Goal: Connect with others: Connect with others

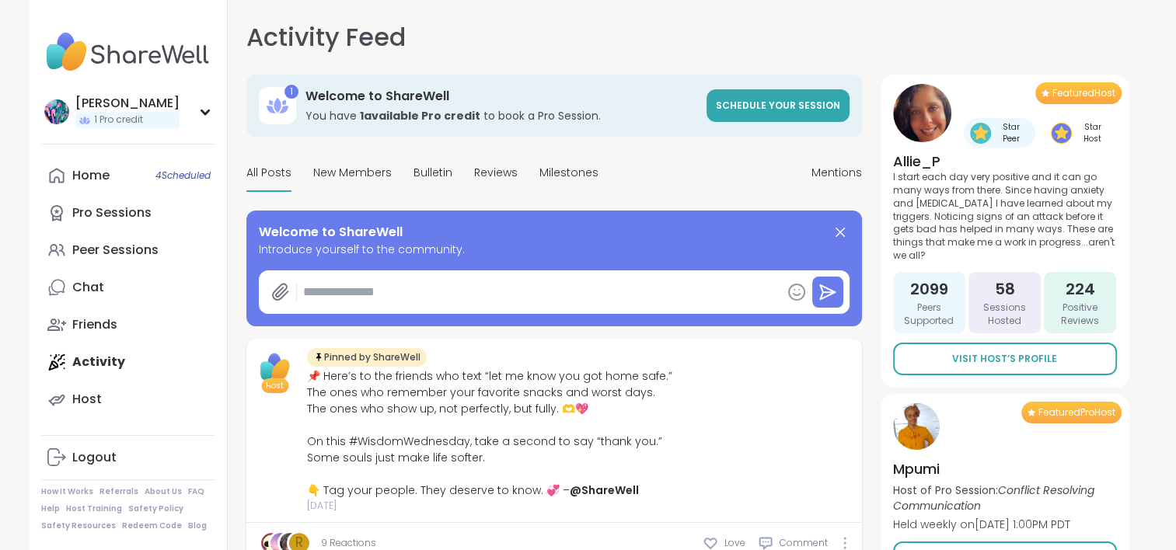
type textarea "*"
click at [121, 250] on div "Peer Sessions" at bounding box center [115, 250] width 86 height 17
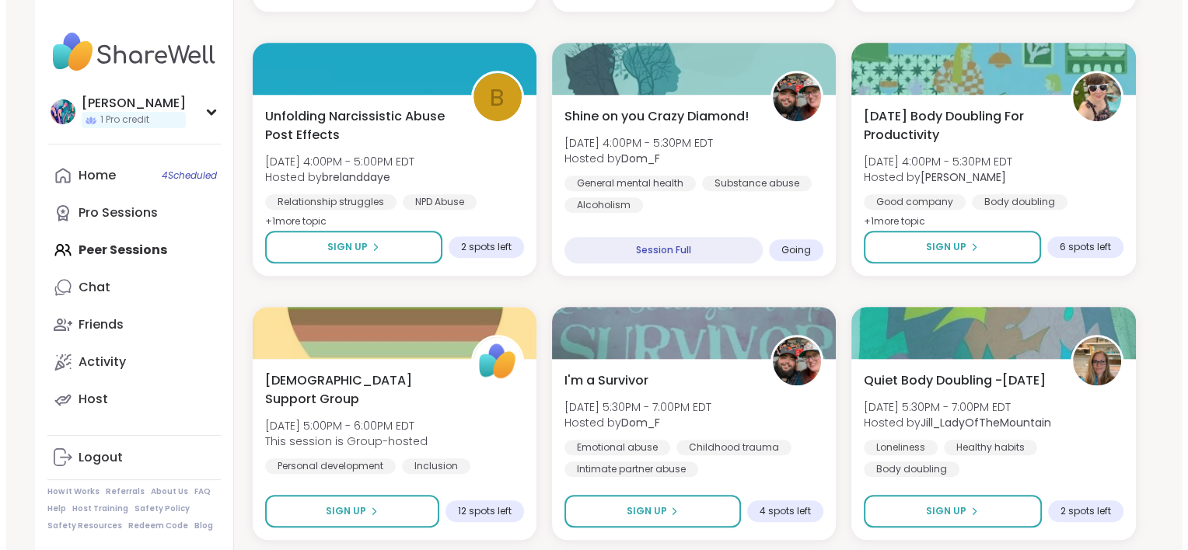
scroll to position [1088, 0]
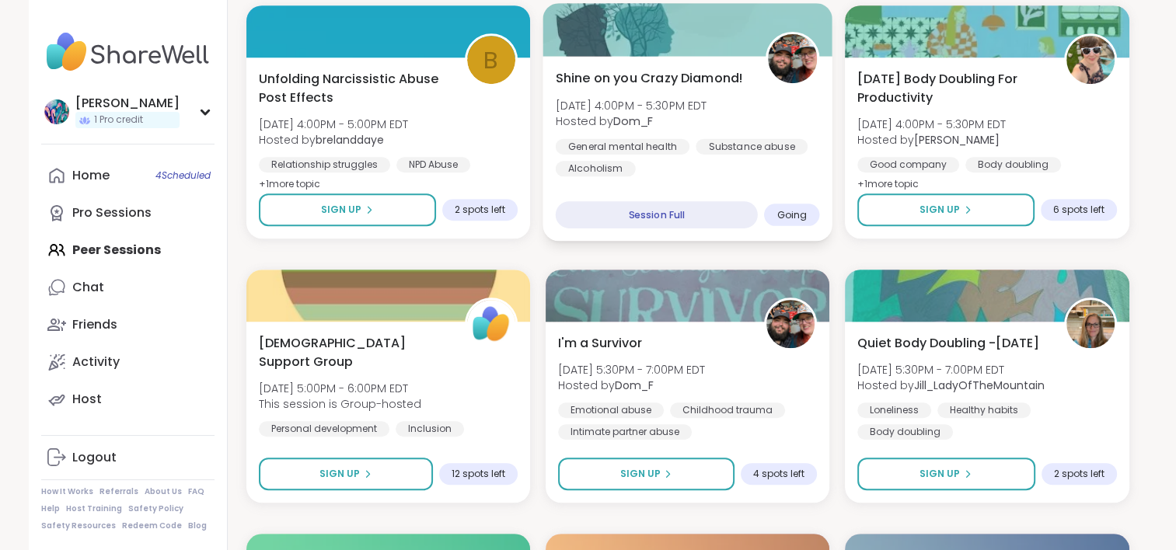
click at [627, 40] on div at bounding box center [688, 29] width 290 height 53
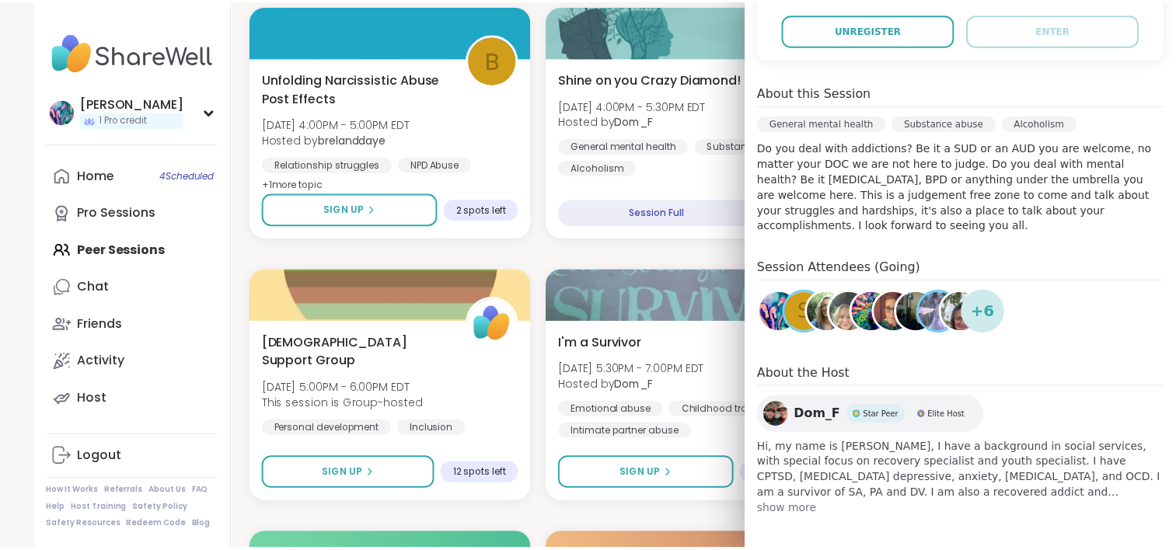
scroll to position [369, 0]
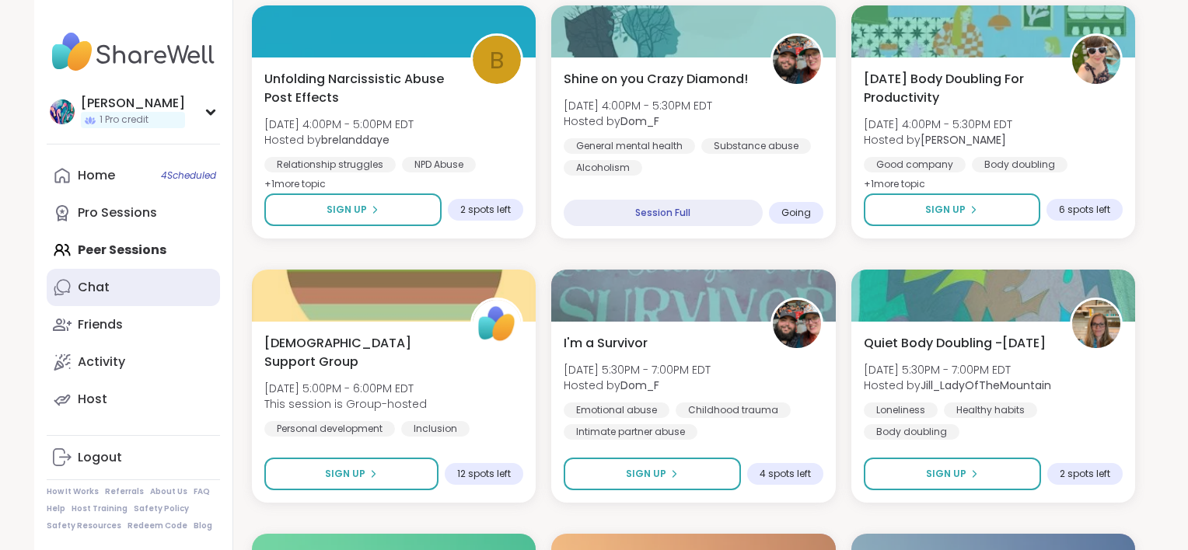
click at [110, 291] on link "Chat" at bounding box center [133, 287] width 173 height 37
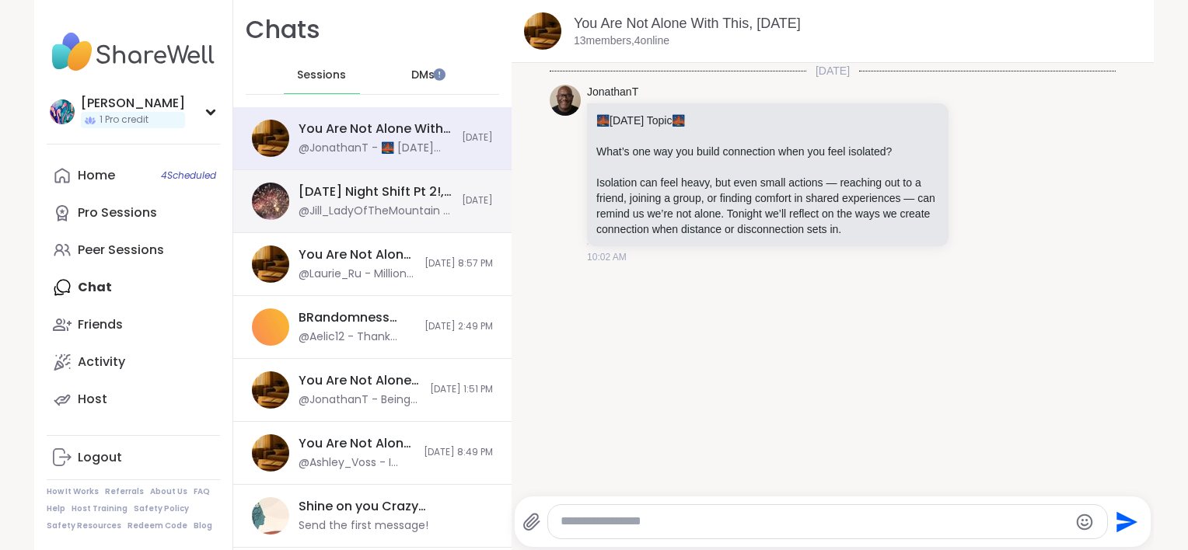
click at [341, 194] on div "Saturday Night Shift Pt 2!, Sep 06" at bounding box center [376, 191] width 154 height 17
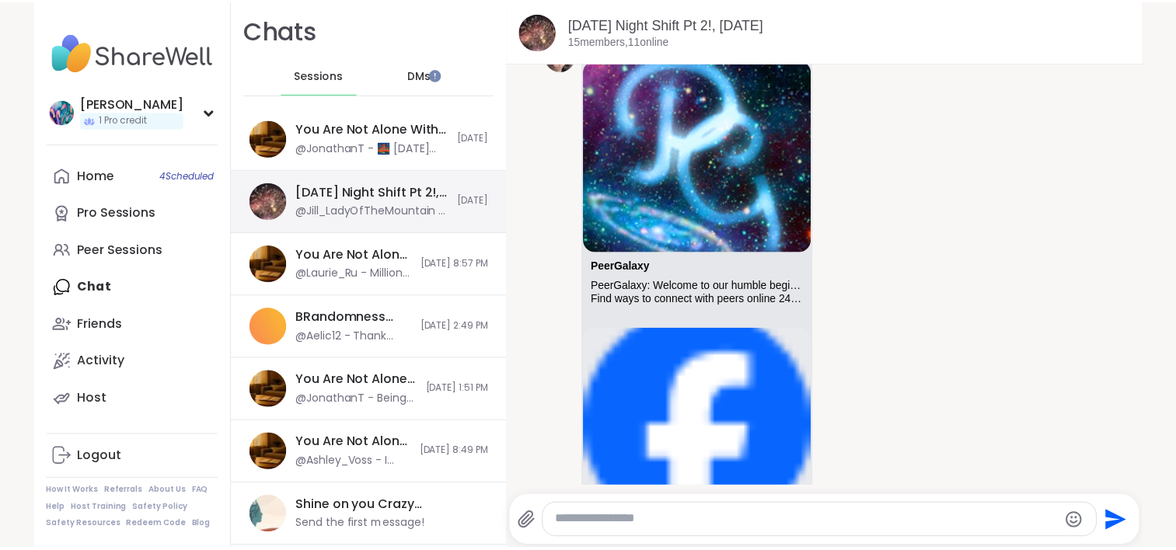
scroll to position [14033, 0]
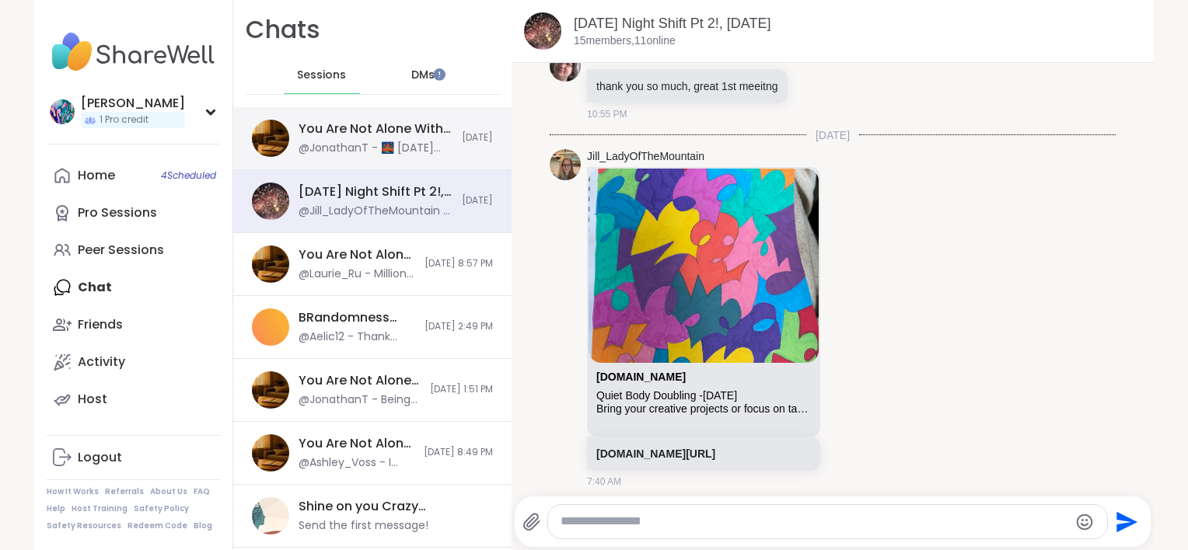
click at [344, 155] on div "@JonathanT - 🌉 Today’s Topic 🌉 What’s one way you build connection when you fee…" at bounding box center [376, 149] width 154 height 16
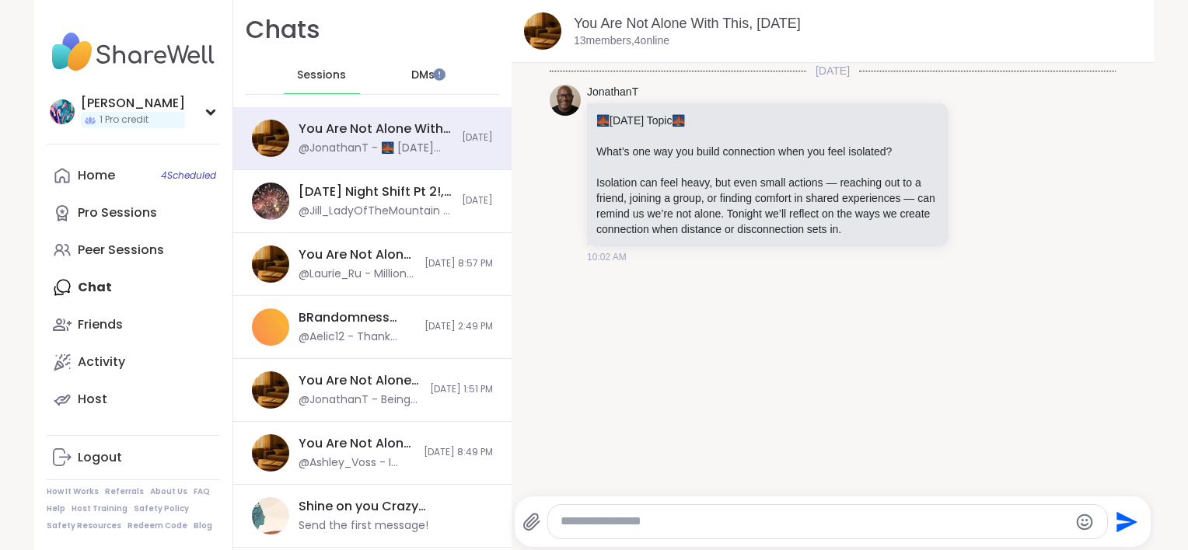
click at [131, 50] on img at bounding box center [133, 52] width 173 height 54
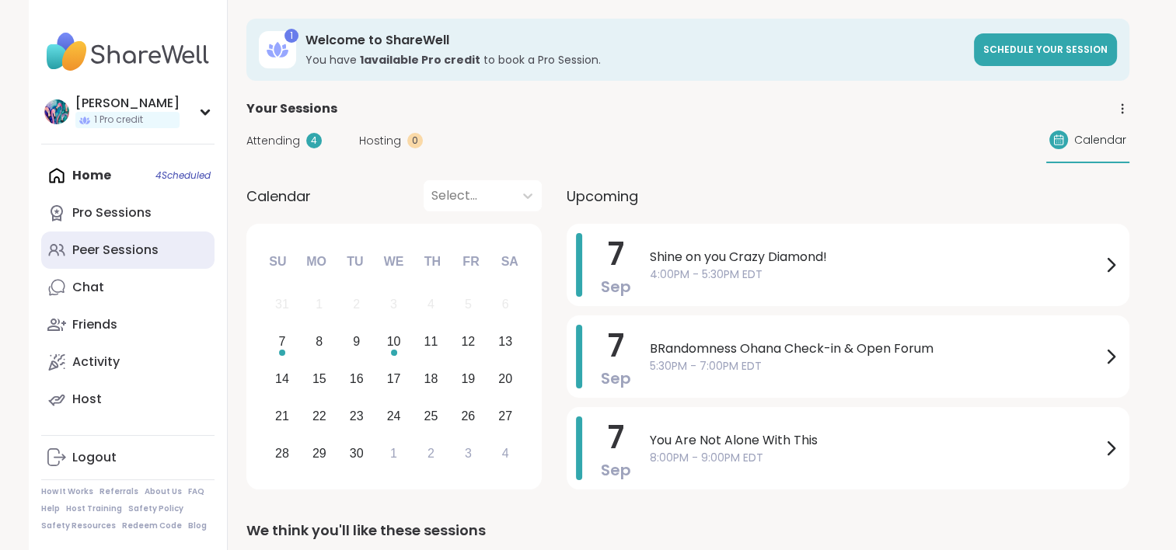
click at [146, 243] on div "Peer Sessions" at bounding box center [115, 250] width 86 height 17
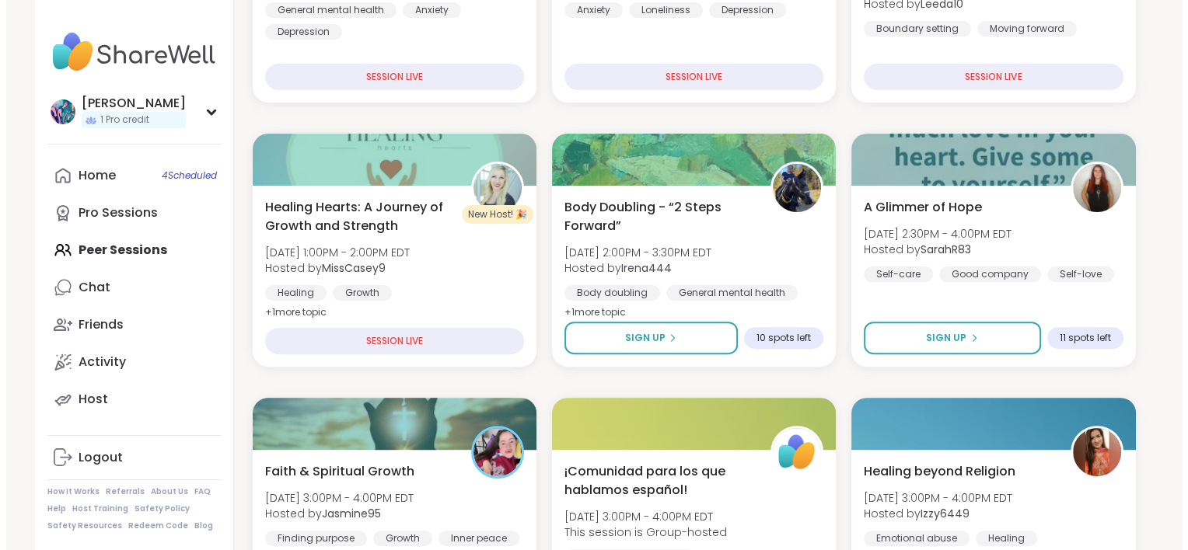
scroll to position [466, 0]
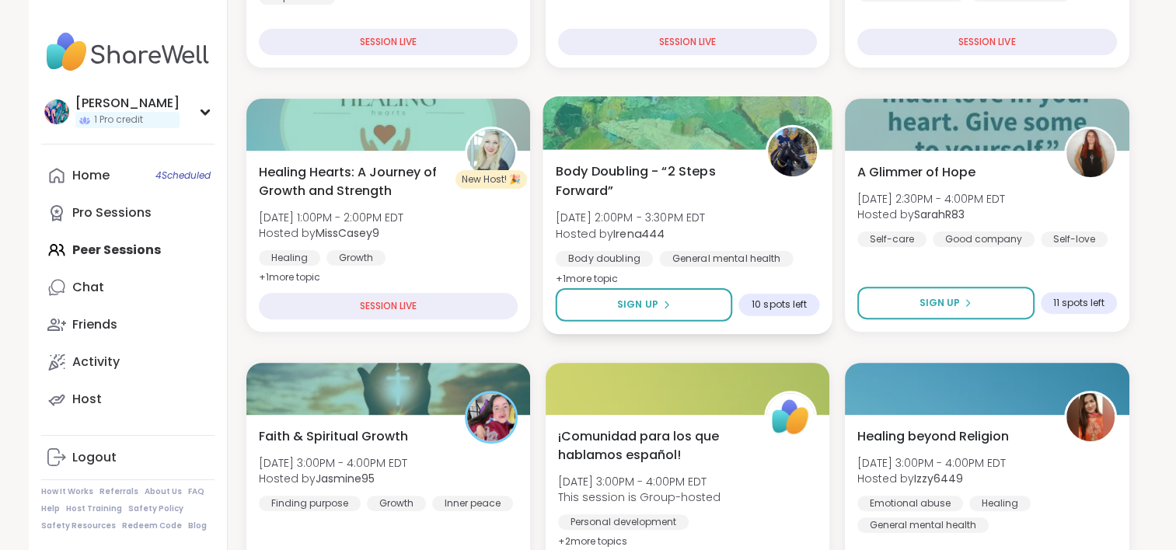
drag, startPoint x: 767, startPoint y: 213, endPoint x: 756, endPoint y: 208, distance: 12.6
click at [756, 208] on div "Body Doubling - “2 Steps Forward” Sun, Sep 07 | 2:00PM - 3:30PM EDT Hosted by I…" at bounding box center [687, 225] width 264 height 127
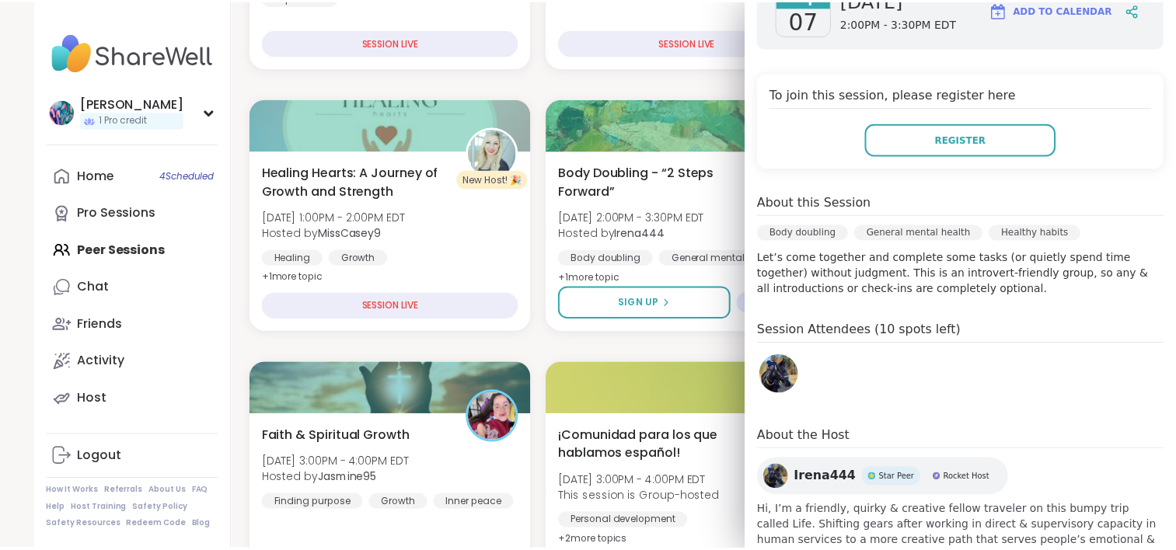
scroll to position [311, 0]
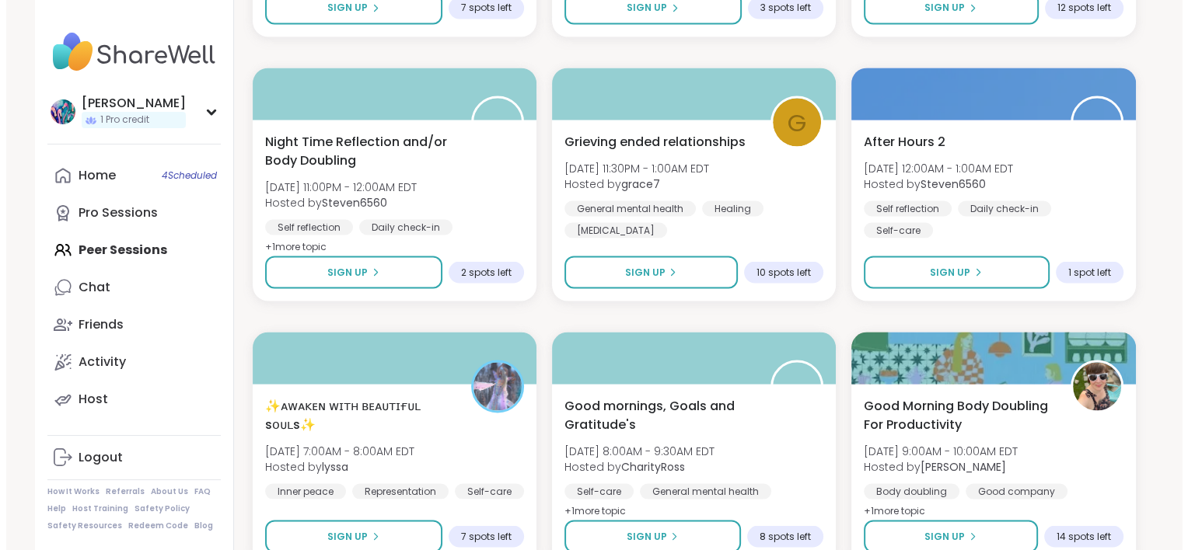
scroll to position [2954, 0]
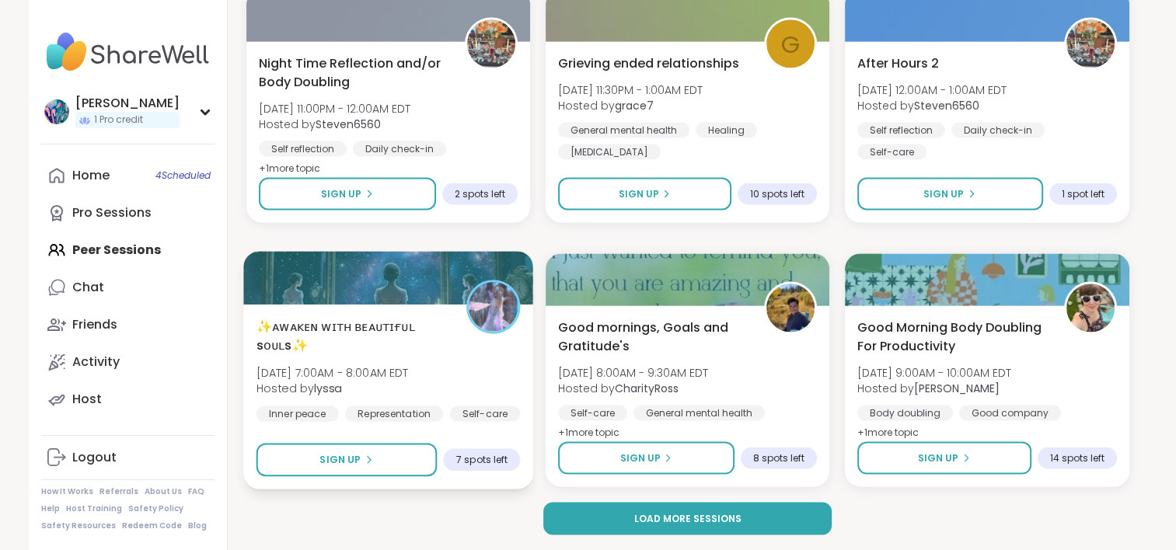
click at [486, 362] on div "✨ᴀᴡᴀᴋᴇɴ ᴡɪᴛʜ ʙᴇᴀᴜᴛɪғᴜʟ sᴏᴜʟs✨ Mon, Sep 08 | 7:00AM - 8:00AM EDT Hosted by lyssa…" at bounding box center [388, 369] width 264 height 105
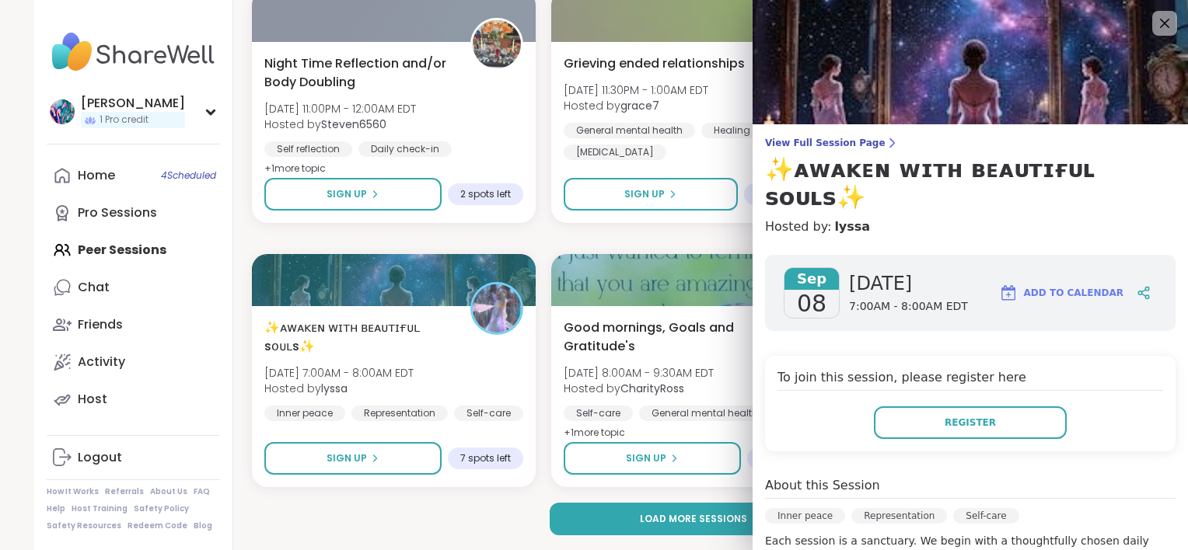
scroll to position [155, 0]
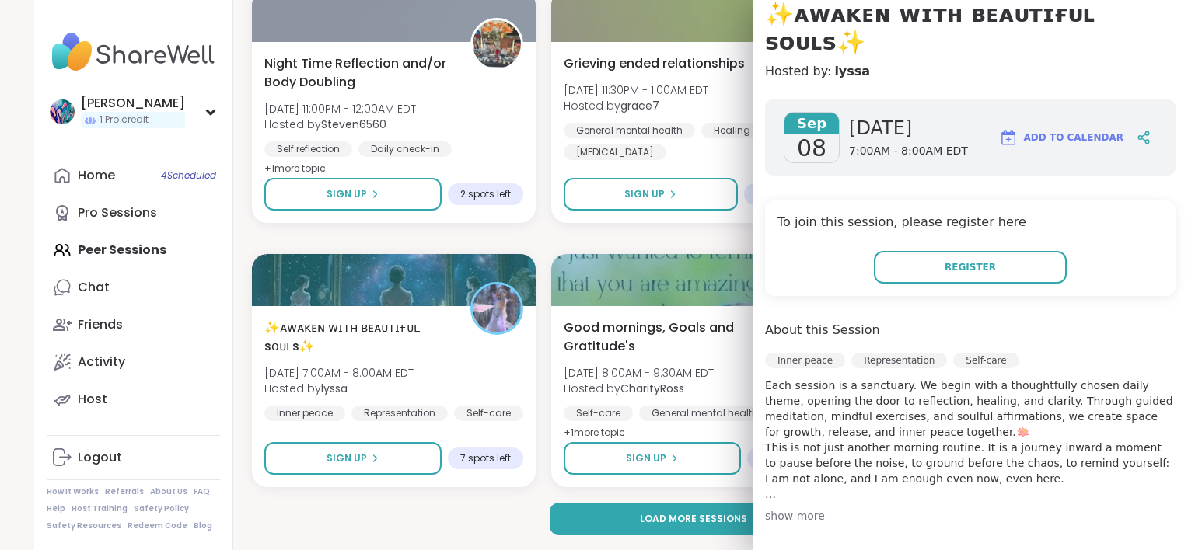
click at [788, 508] on div "show more" at bounding box center [970, 516] width 411 height 16
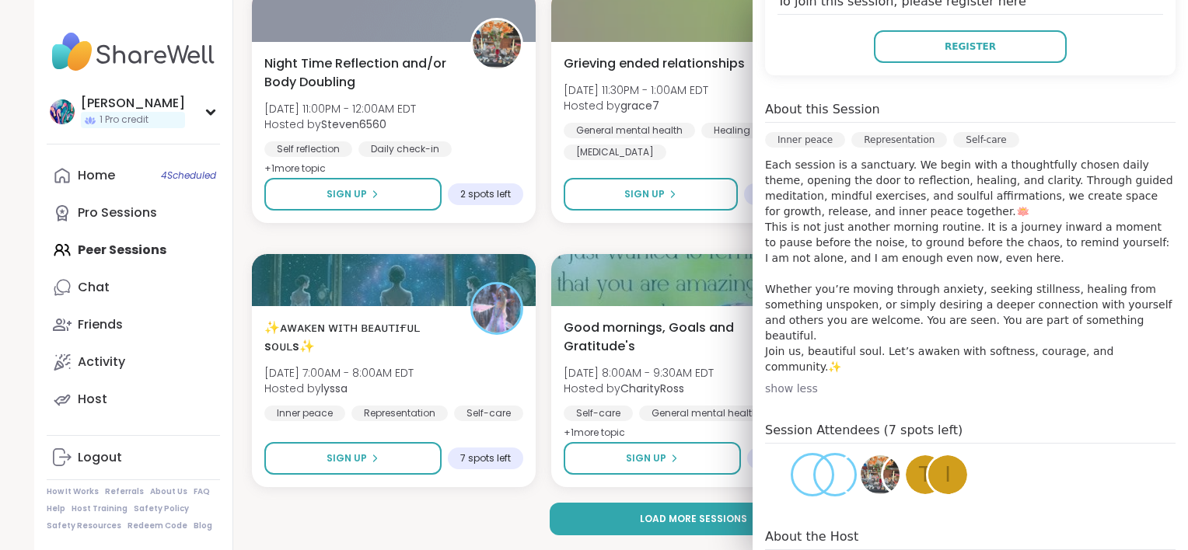
scroll to position [389, 0]
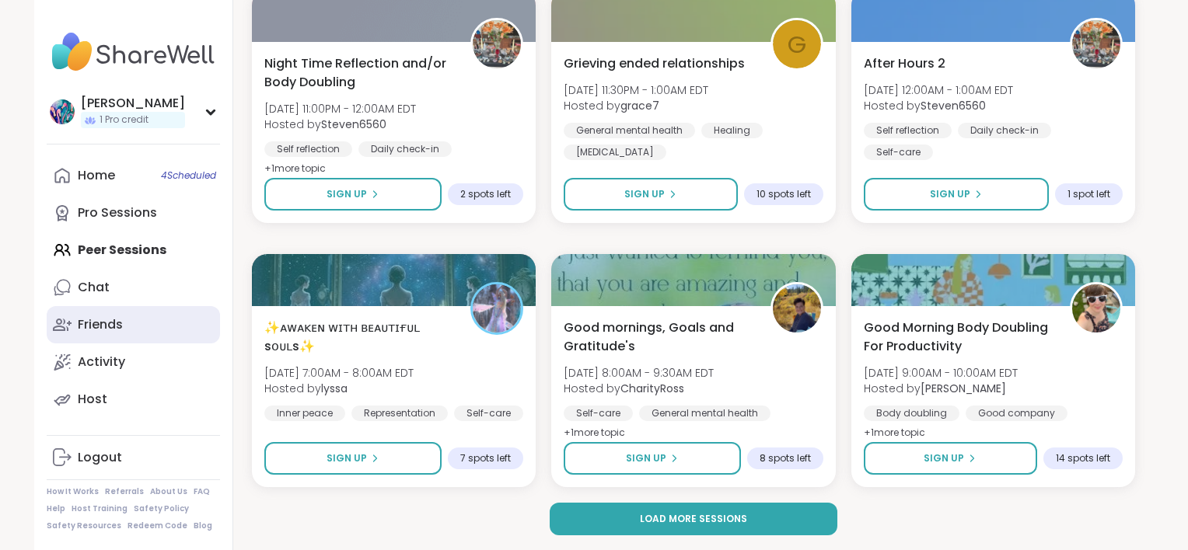
click at [130, 312] on link "Friends" at bounding box center [133, 324] width 173 height 37
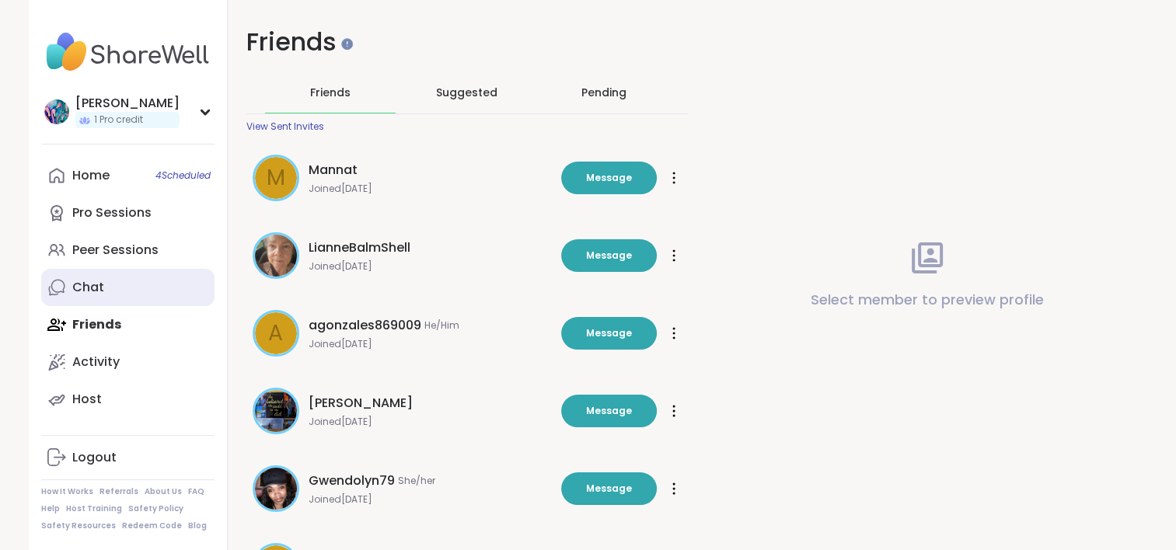
click at [124, 299] on link "Chat" at bounding box center [127, 287] width 173 height 37
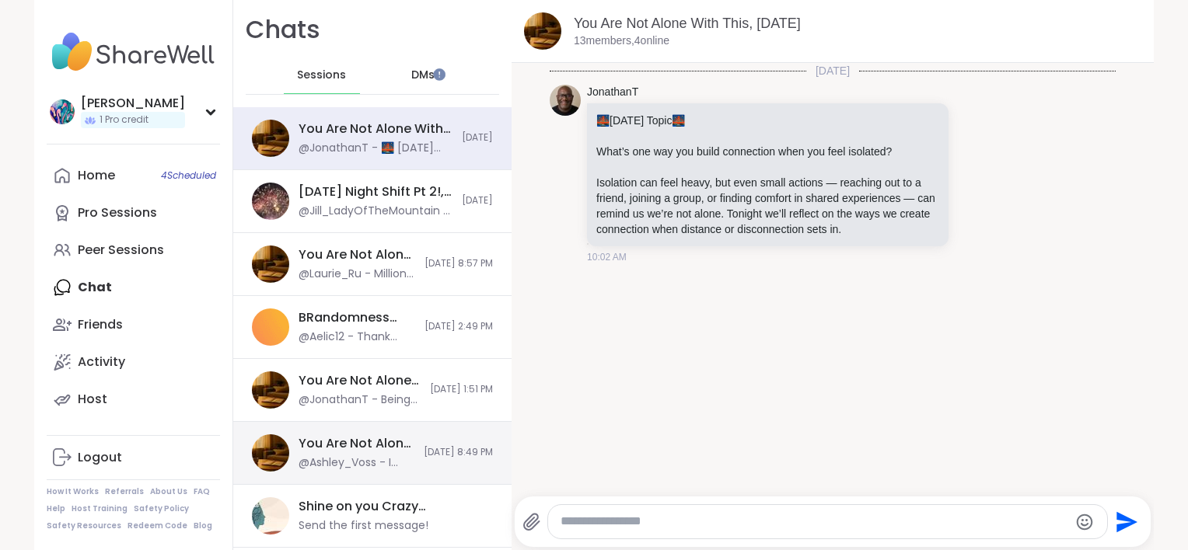
click at [333, 449] on div "You Are Not Alone With This, Sep 05" at bounding box center [357, 443] width 116 height 17
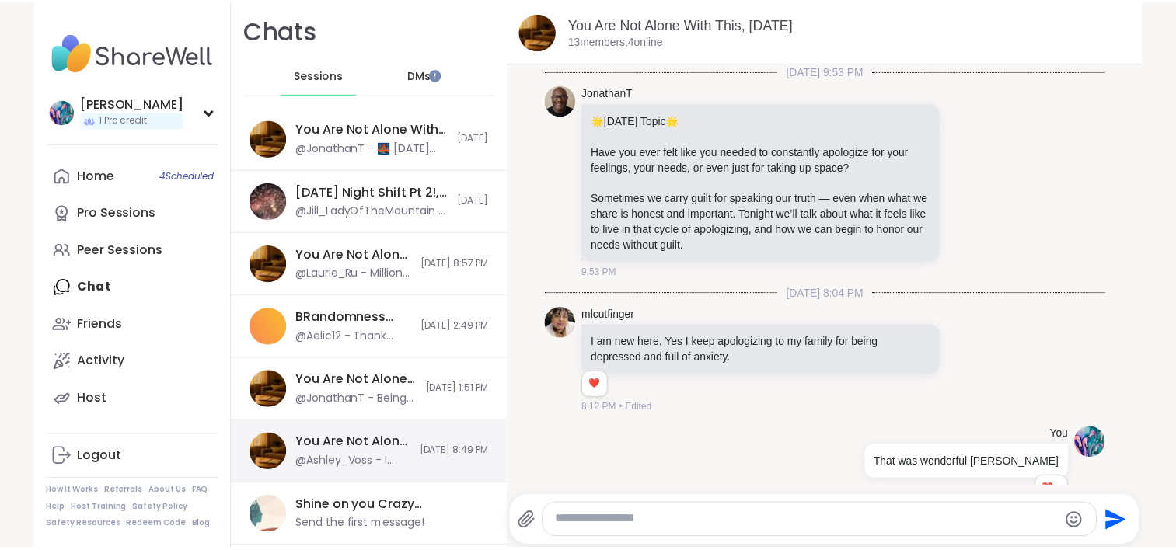
scroll to position [1888, 0]
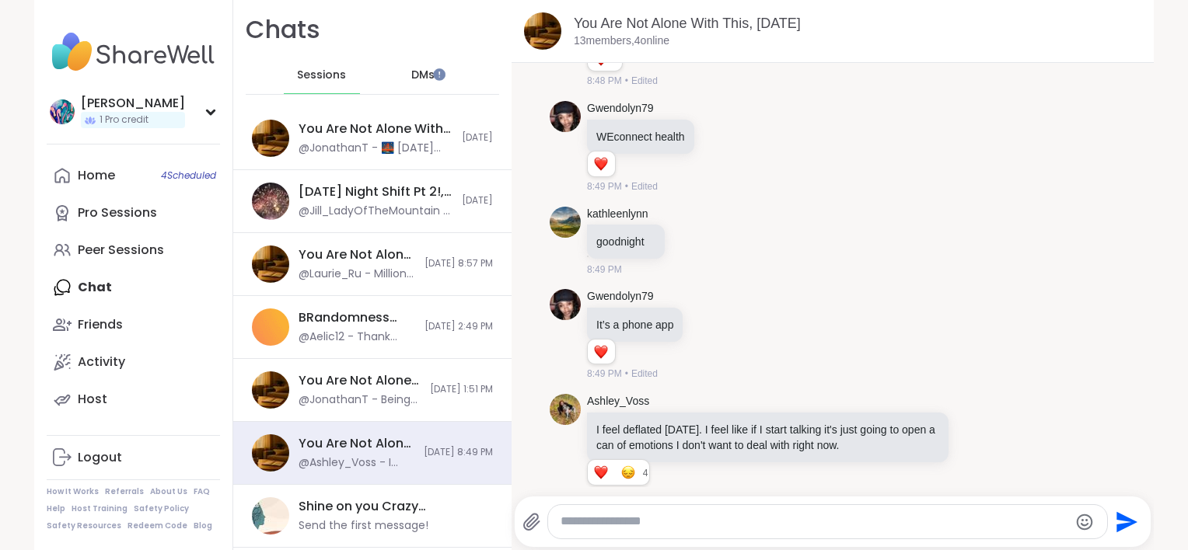
click at [95, 47] on img at bounding box center [133, 52] width 173 height 54
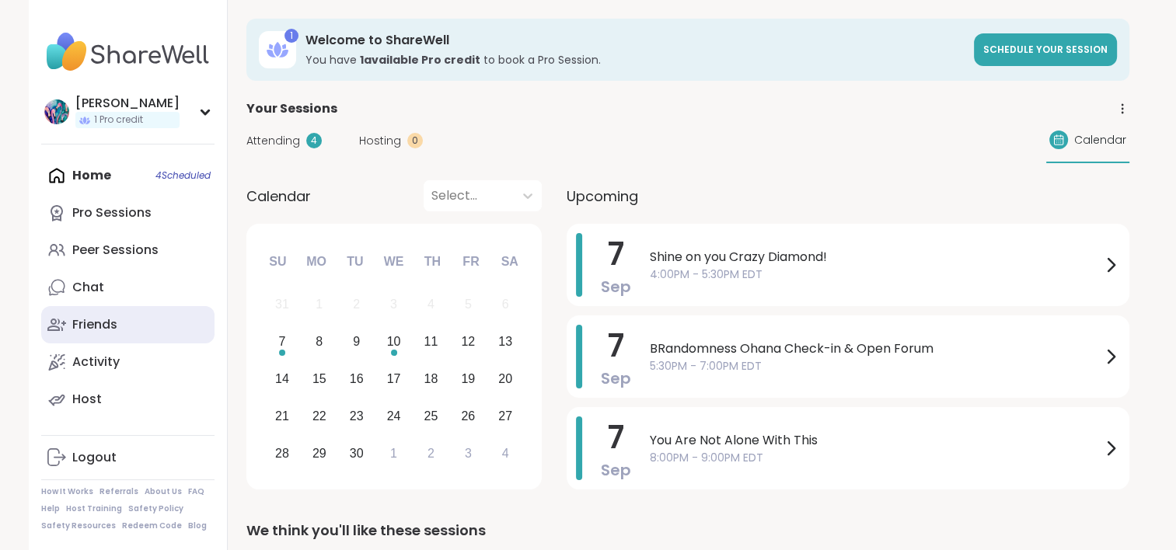
click at [131, 308] on link "Friends" at bounding box center [127, 324] width 173 height 37
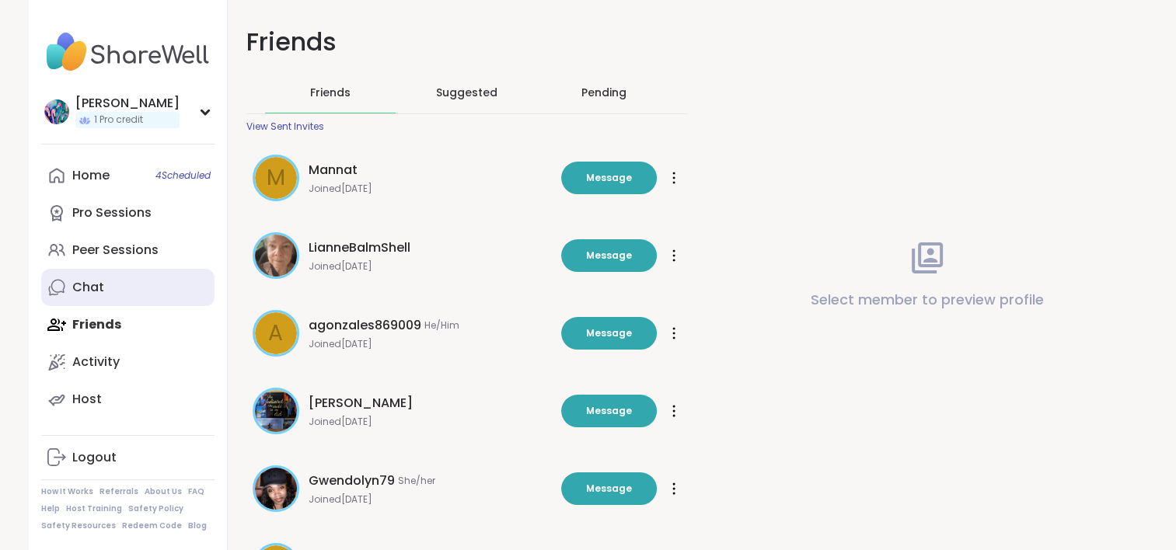
click at [132, 291] on link "Chat" at bounding box center [127, 287] width 173 height 37
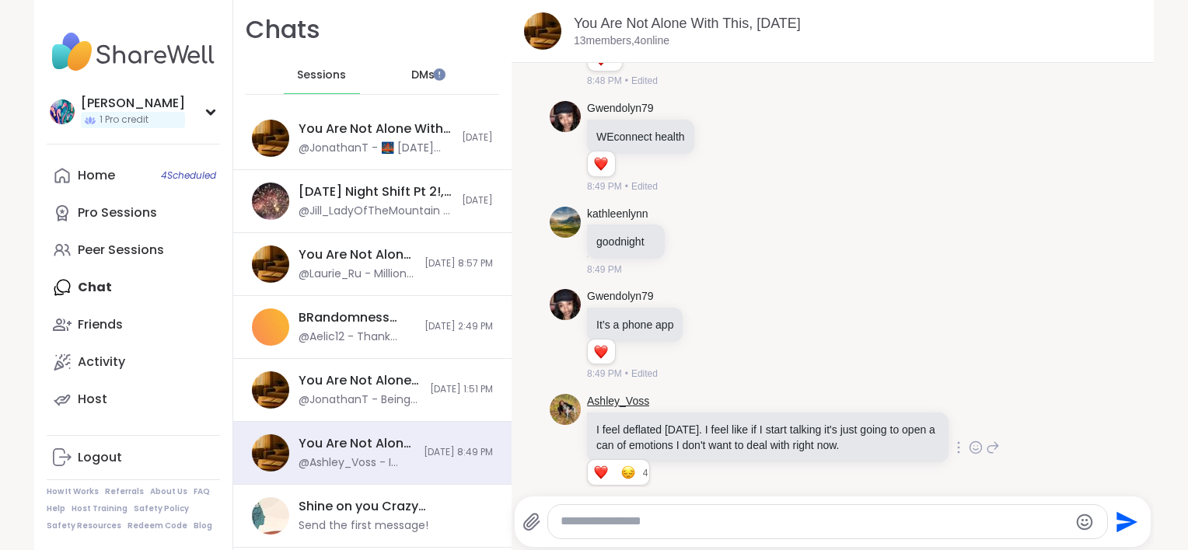
click at [592, 394] on link "Ashley_Voss" at bounding box center [618, 402] width 62 height 16
click at [420, 70] on span "DMs" at bounding box center [422, 76] width 23 height 16
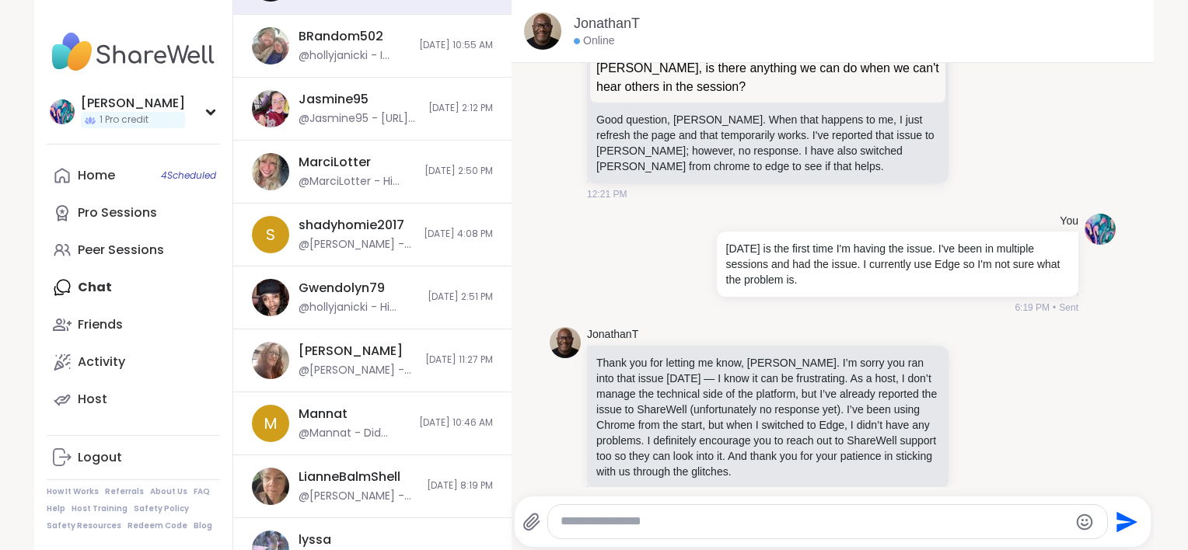
scroll to position [233, 0]
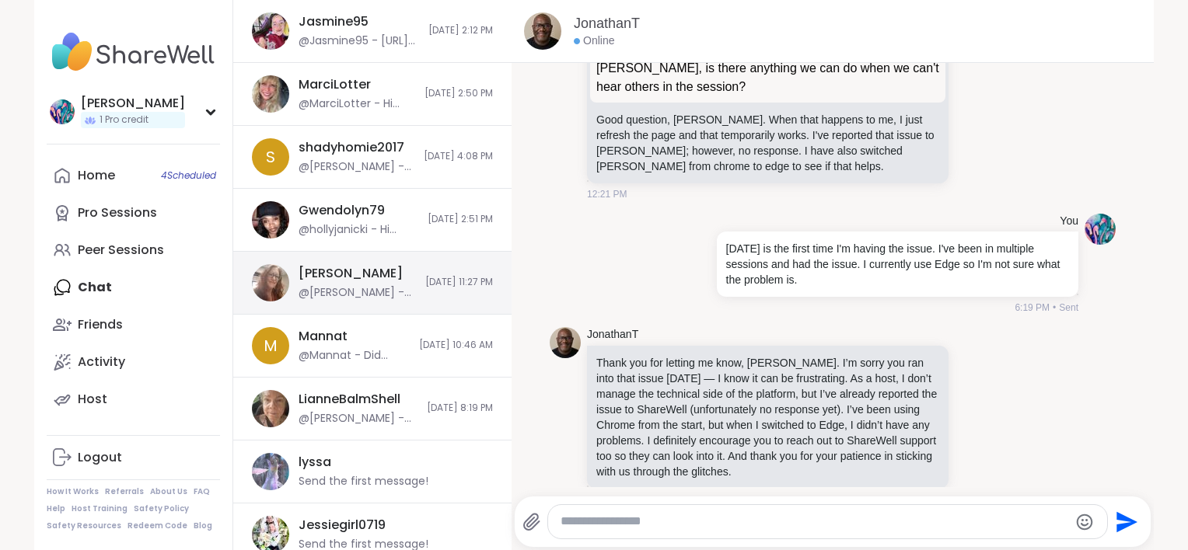
click at [357, 265] on div "dodi @dodi - Hi! Sweet Dreams!" at bounding box center [357, 283] width 117 height 36
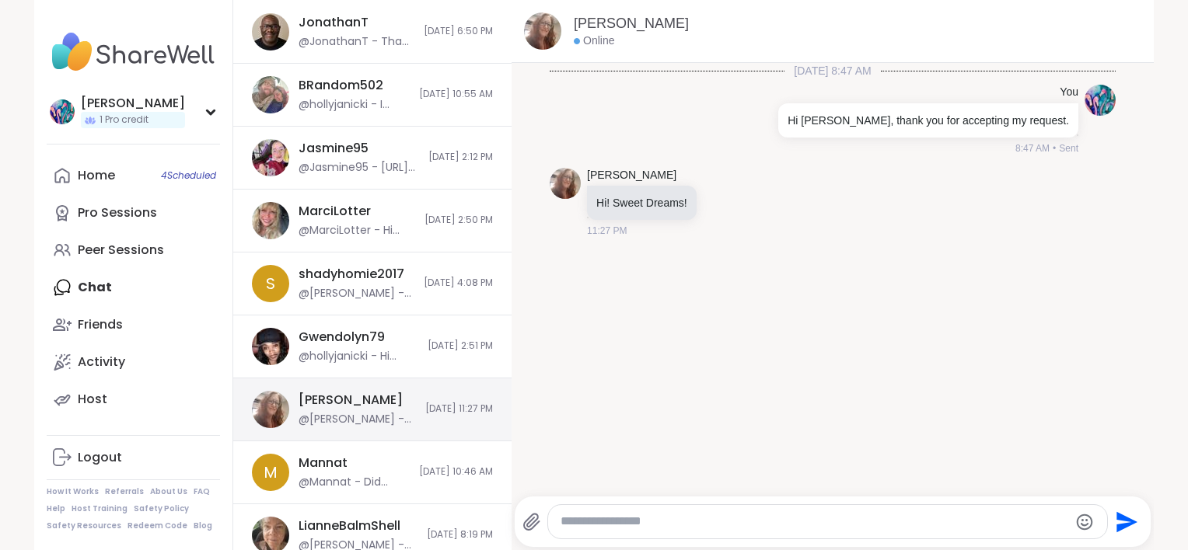
scroll to position [0, 0]
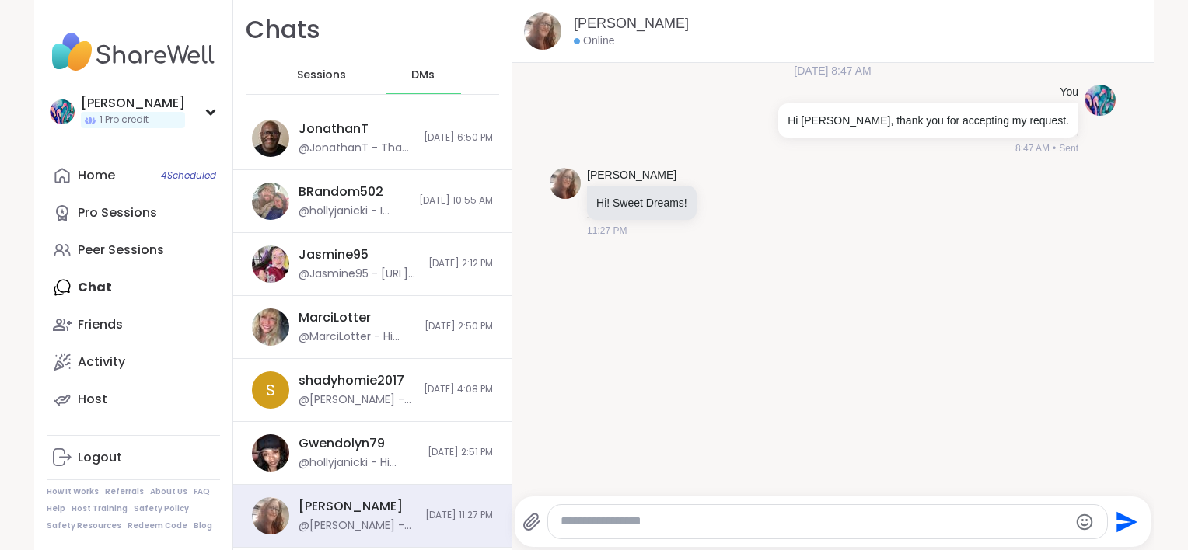
click at [313, 72] on span "Sessions" at bounding box center [321, 76] width 49 height 16
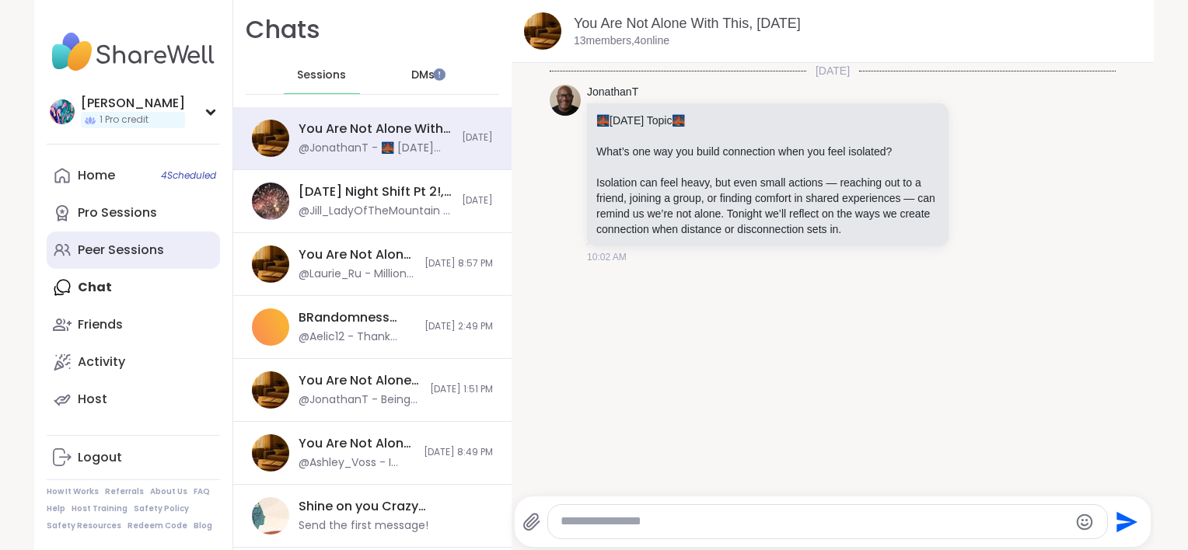
click at [128, 244] on div "Peer Sessions" at bounding box center [121, 250] width 86 height 17
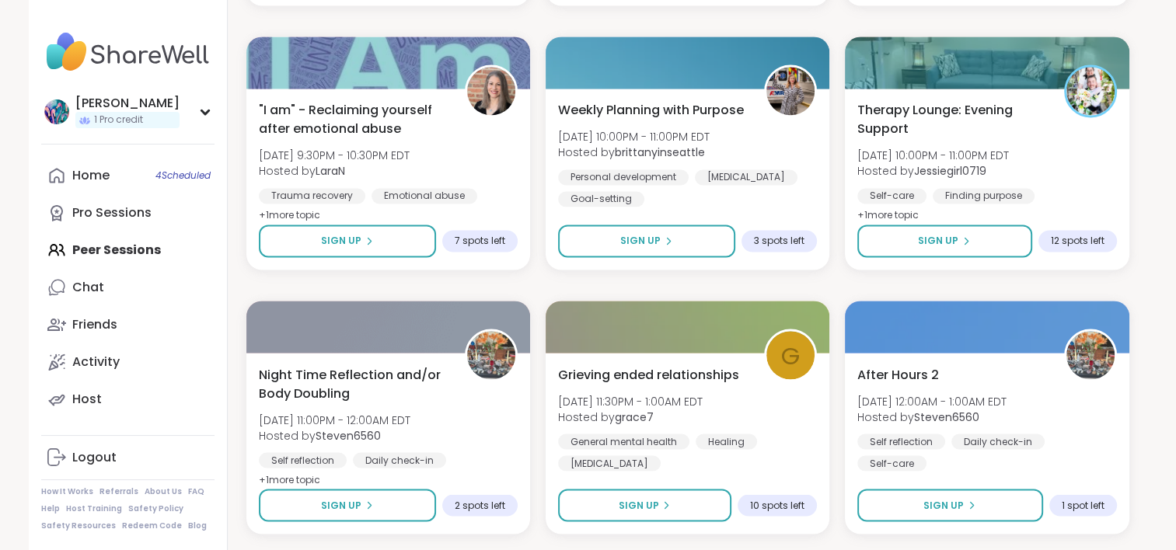
scroll to position [2721, 0]
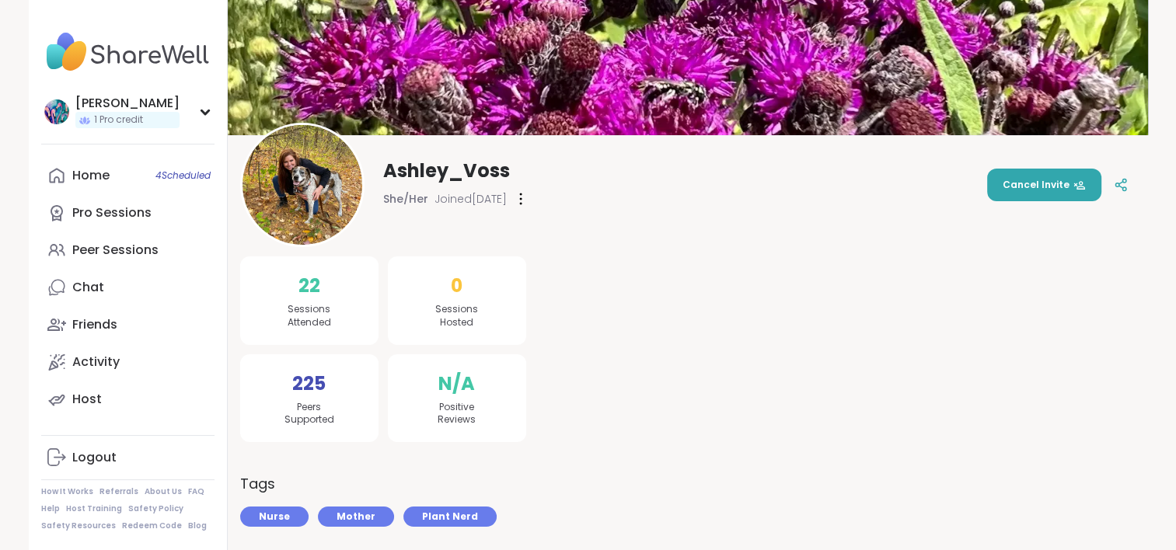
scroll to position [37, 0]
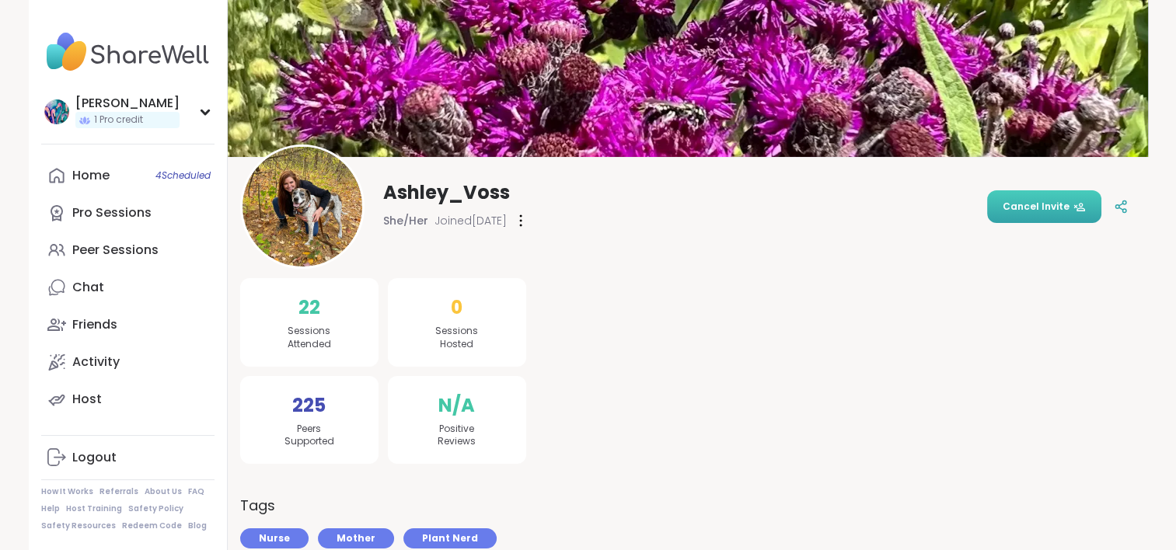
click at [1033, 208] on span "Cancel Invite" at bounding box center [1044, 207] width 83 height 14
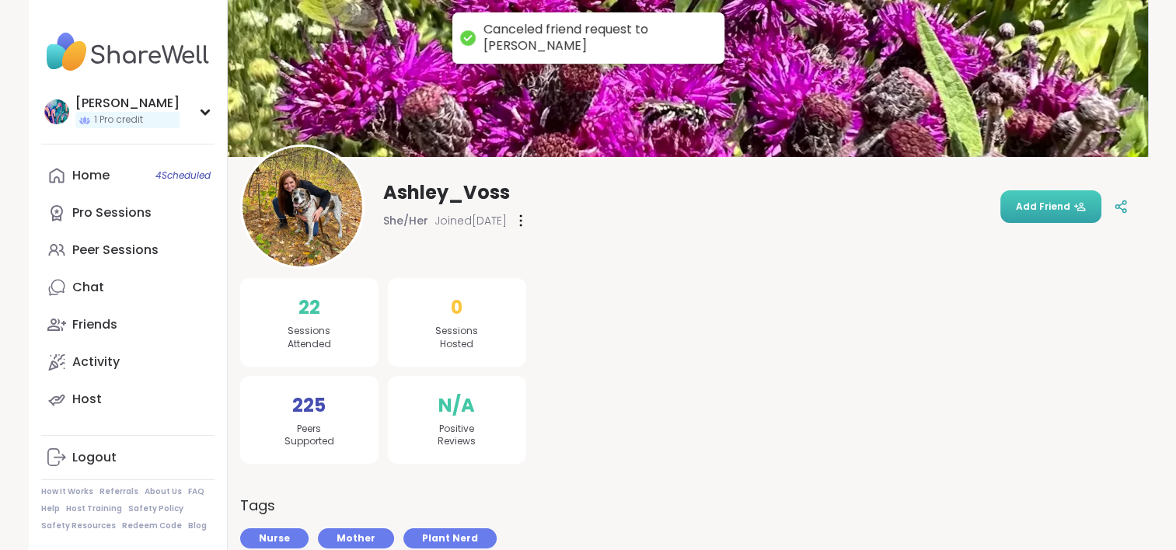
click at [1045, 192] on button "Add Friend" at bounding box center [1051, 206] width 101 height 33
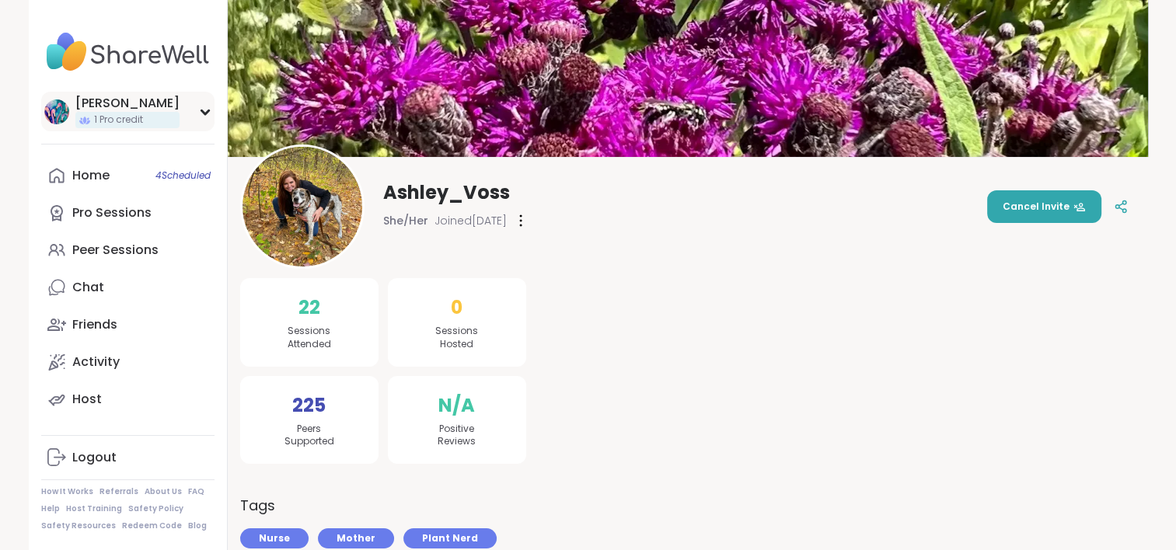
click at [152, 109] on div "hollyjanicki 1 Pro credit" at bounding box center [127, 112] width 173 height 40
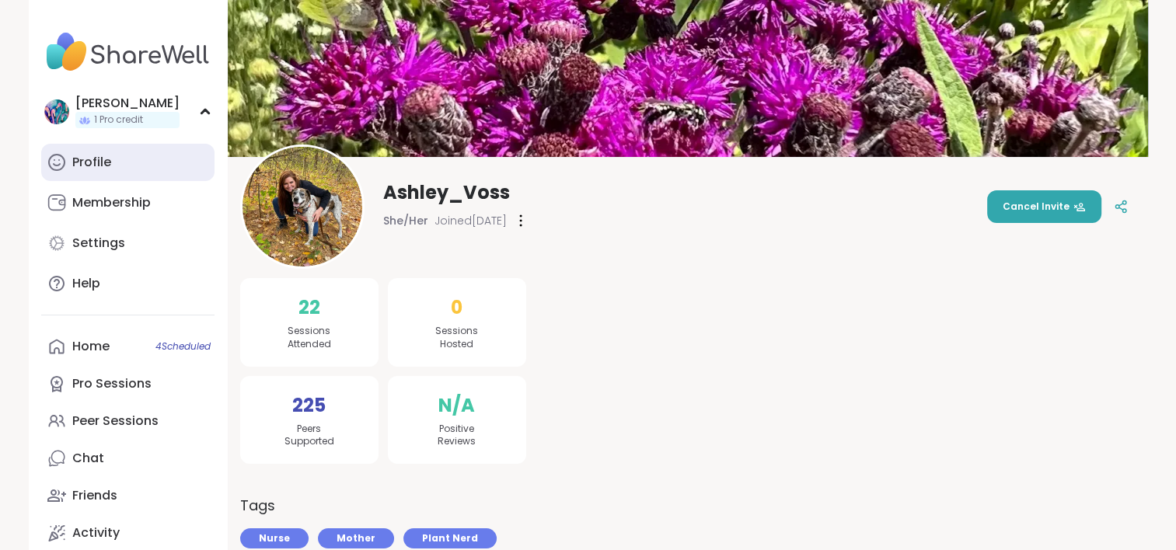
click at [142, 162] on link "Profile" at bounding box center [127, 162] width 173 height 37
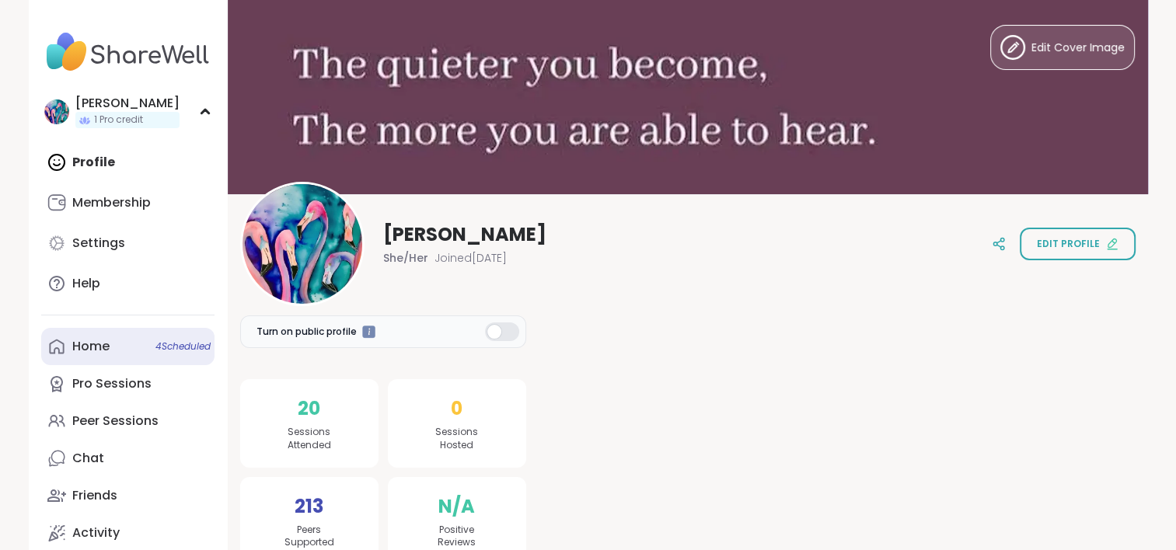
click at [146, 356] on link "Home 4 Scheduled" at bounding box center [127, 346] width 173 height 37
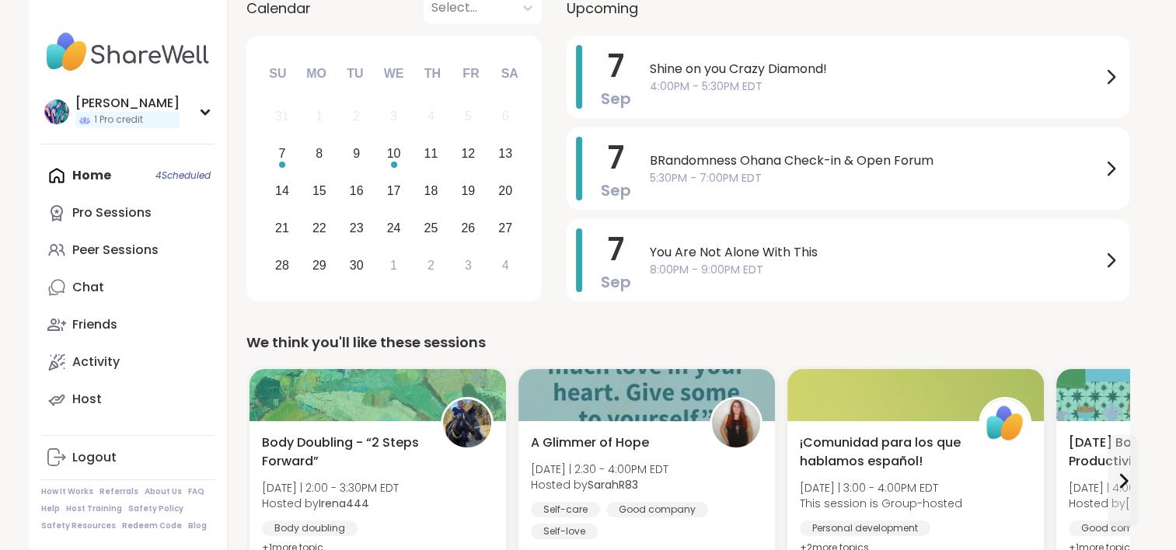
scroll to position [155, 0]
